Goal: Navigation & Orientation: Find specific page/section

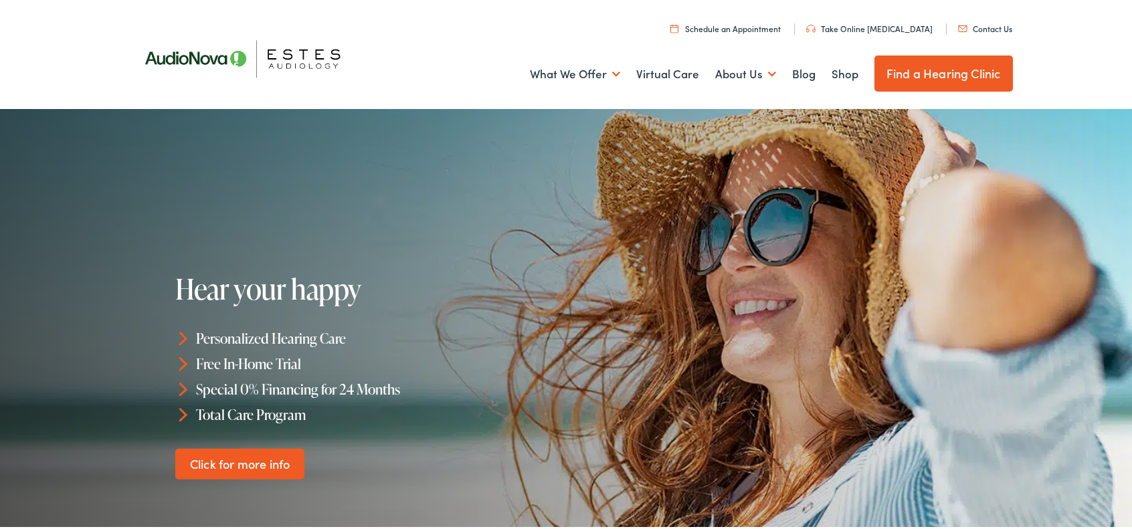
click at [896, 73] on link "Find a Hearing Clinic" at bounding box center [943, 72] width 138 height 36
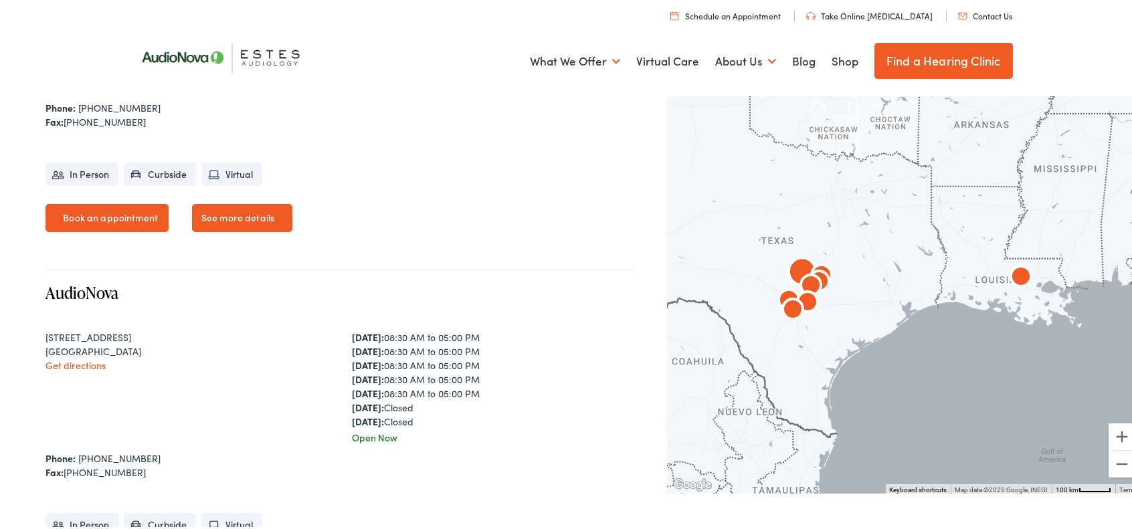
scroll to position [141, 0]
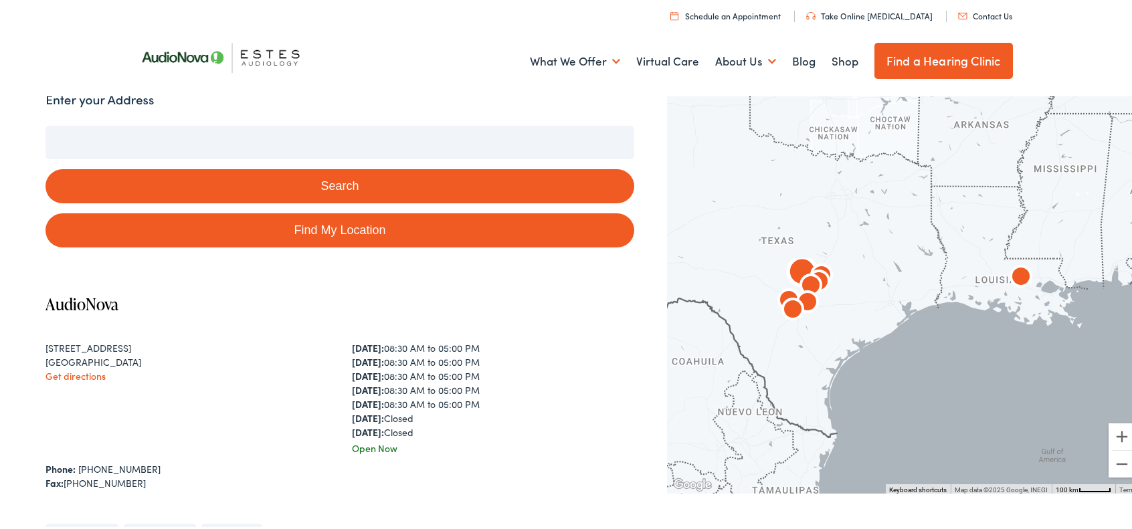
drag, startPoint x: 462, startPoint y: 349, endPoint x: 464, endPoint y: 116, distance: 233.5
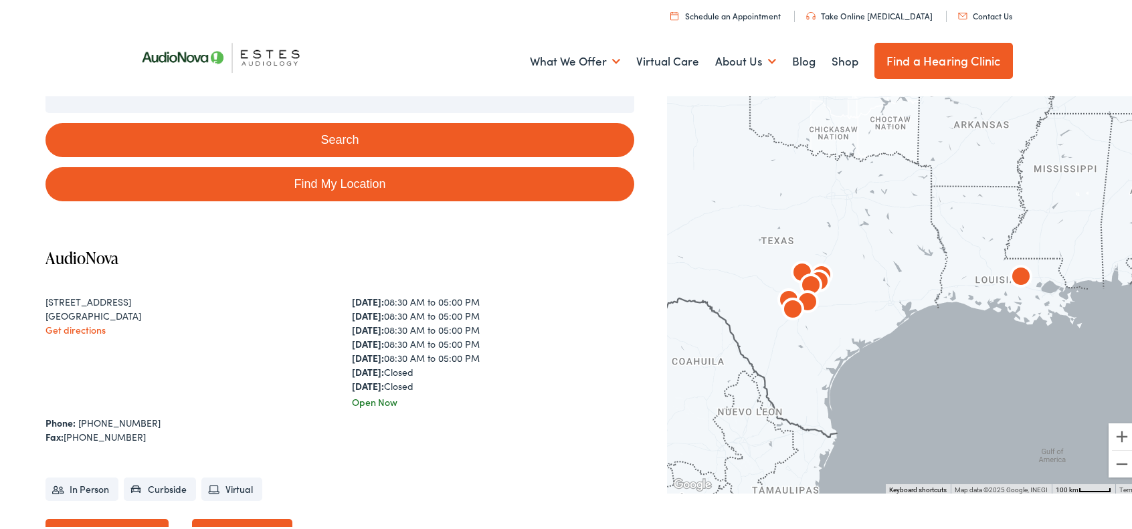
scroll to position [268, 0]
